Goal: Find specific page/section: Find specific page/section

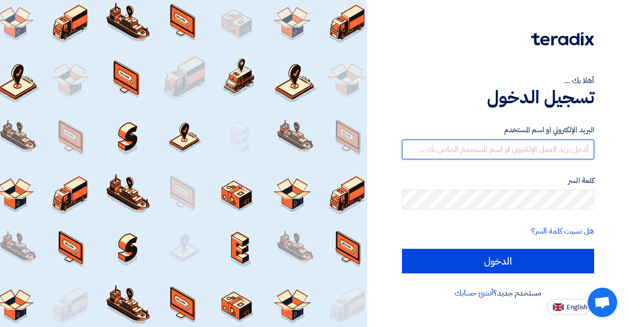
click at [476, 147] on input "text" at bounding box center [498, 149] width 192 height 20
type input "[PERSON_NAME][EMAIL_ADDRESS][DOMAIN_NAME]"
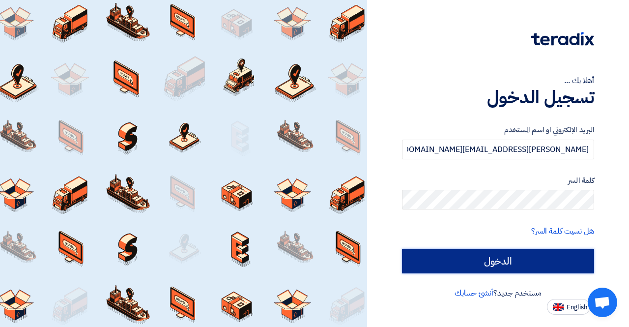
click at [487, 265] on input "الدخول" at bounding box center [498, 260] width 192 height 25
type input "Sign in"
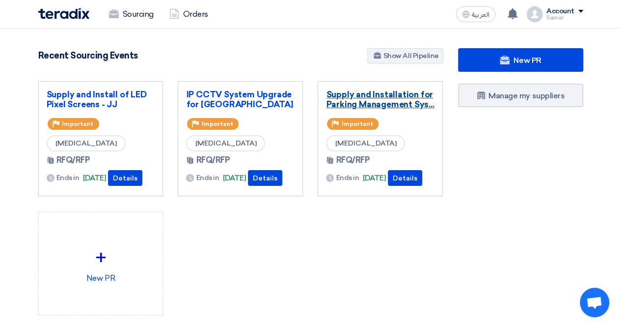
click at [360, 96] on link "Supply and Installation for Parking Management Sys..." at bounding box center [380, 99] width 109 height 20
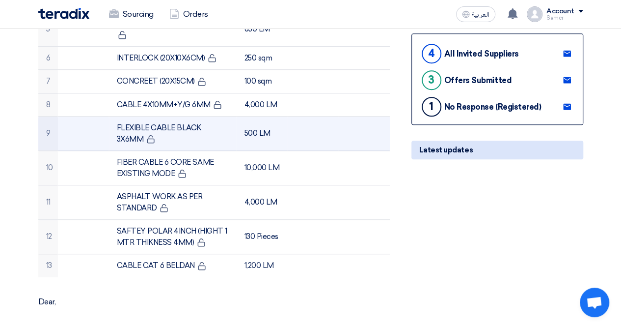
scroll to position [344, 0]
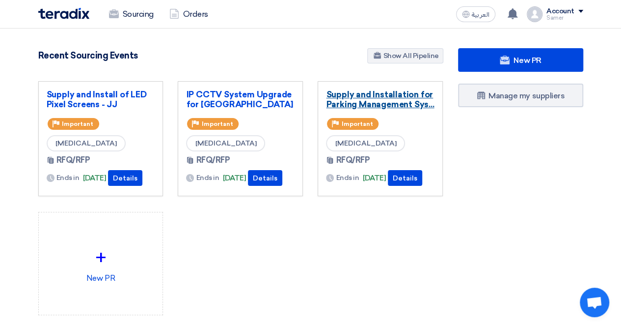
click at [390, 100] on link "Supply and Installation for Parking Management Sys..." at bounding box center [380, 99] width 109 height 20
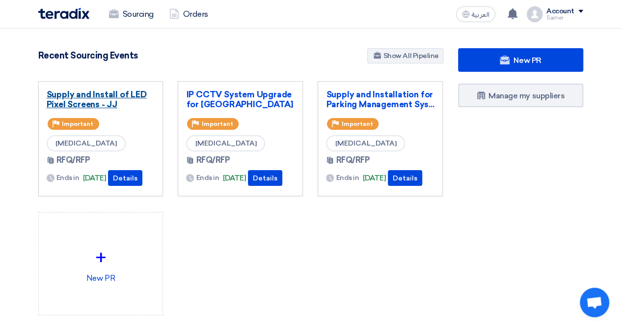
click at [88, 96] on link "Supply and Install of LED Pixel Screens - JJ" at bounding box center [101, 99] width 109 height 20
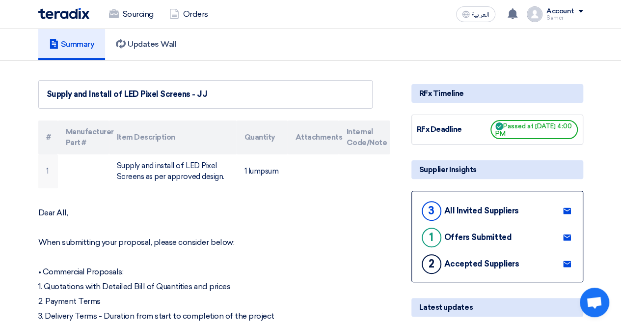
scroll to position [49, 0]
